Goal: Navigation & Orientation: Find specific page/section

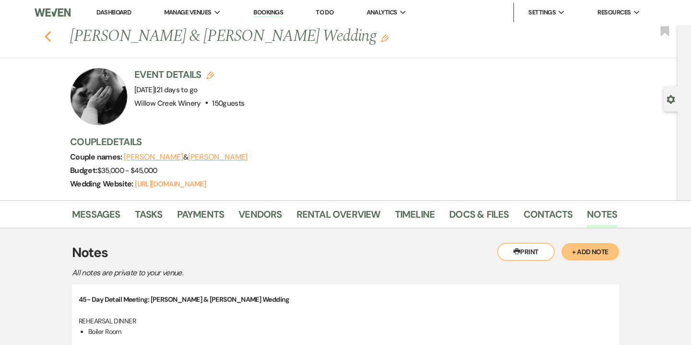
click at [48, 32] on icon "Previous" at bounding box center [47, 37] width 7 height 12
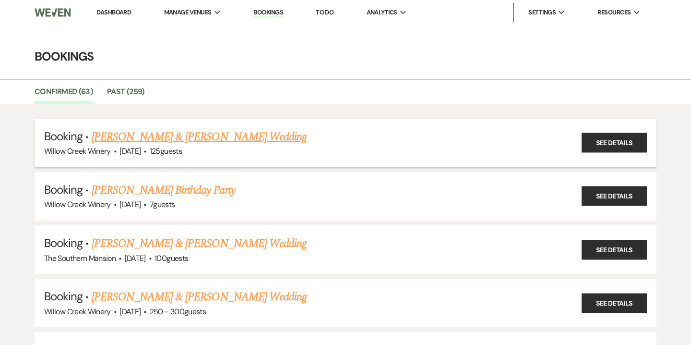
click at [137, 138] on link "[PERSON_NAME] & [PERSON_NAME] Wedding" at bounding box center [199, 136] width 215 height 17
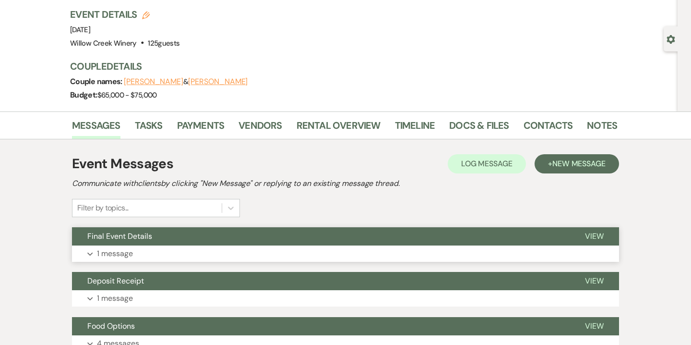
scroll to position [72, 0]
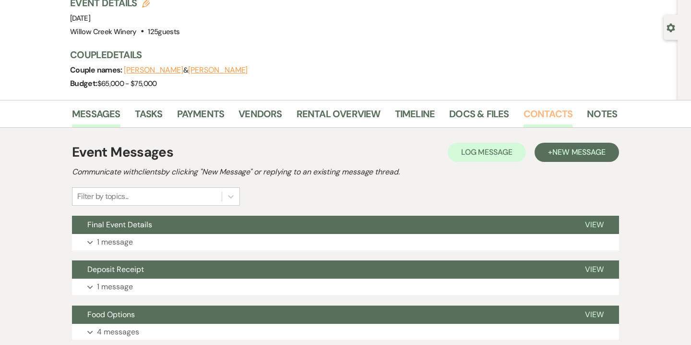
click at [556, 118] on link "Contacts" at bounding box center [548, 116] width 49 height 21
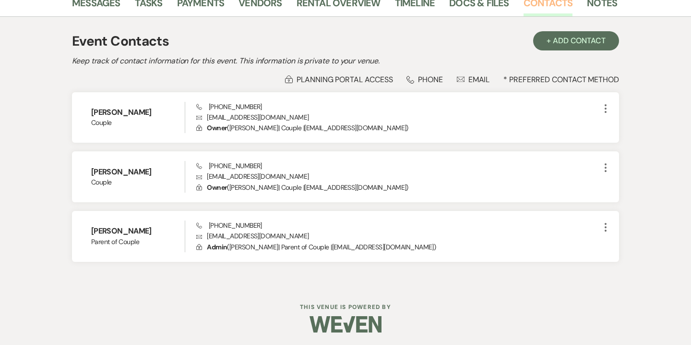
scroll to position [184, 0]
